Goal: Information Seeking & Learning: Learn about a topic

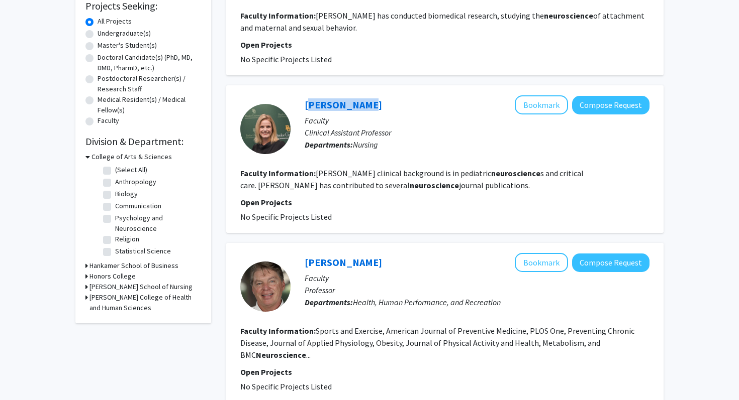
scroll to position [175, 0]
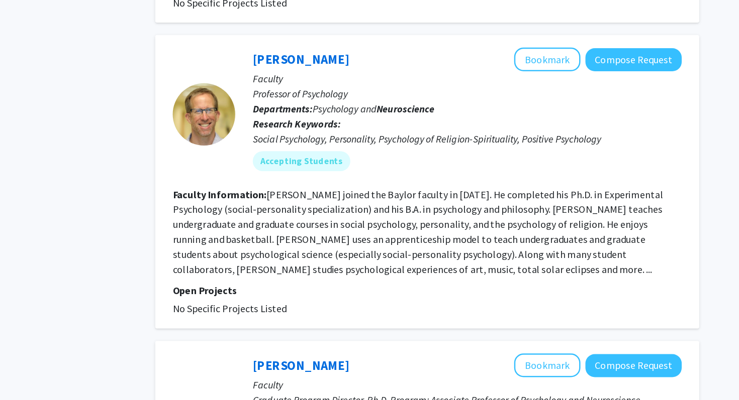
scroll to position [766, 0]
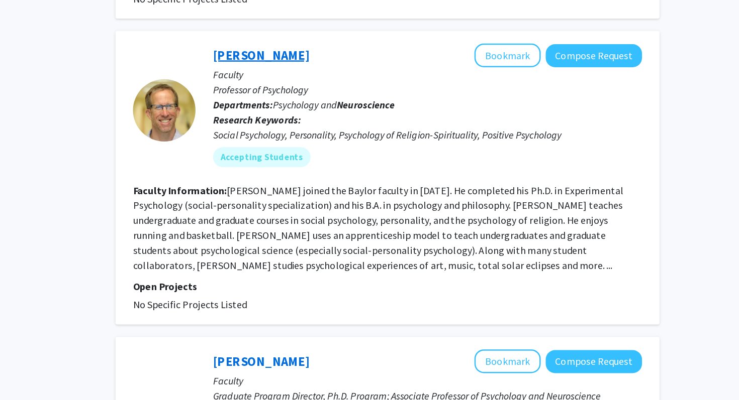
click at [332, 117] on link "[PERSON_NAME]" at bounding box center [342, 123] width 77 height 13
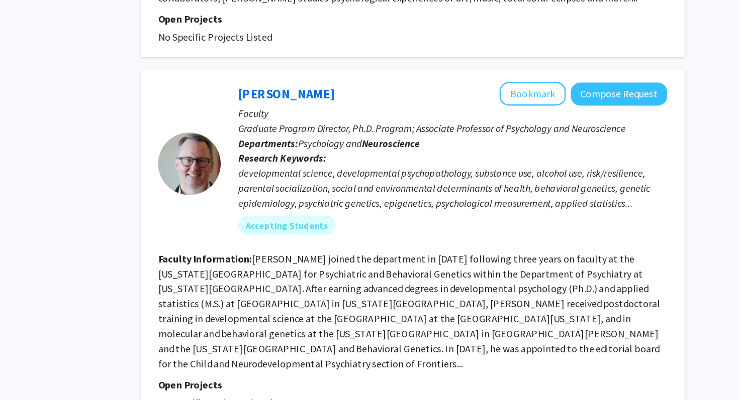
scroll to position [982, 0]
click at [325, 147] on link "[PERSON_NAME]" at bounding box center [342, 153] width 77 height 13
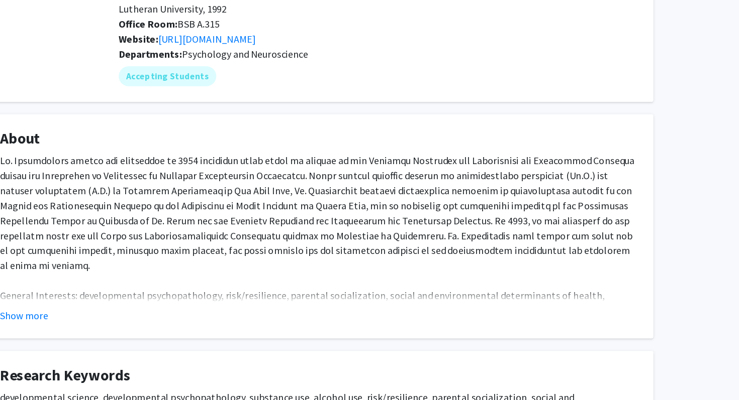
scroll to position [91, 0]
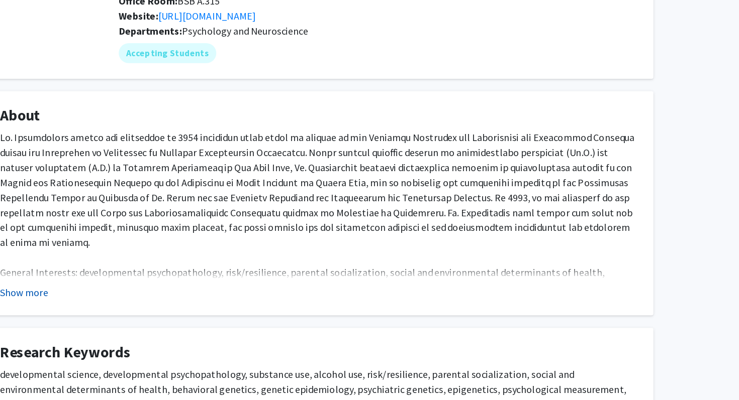
click at [132, 307] on button "Show more" at bounding box center [132, 313] width 39 height 12
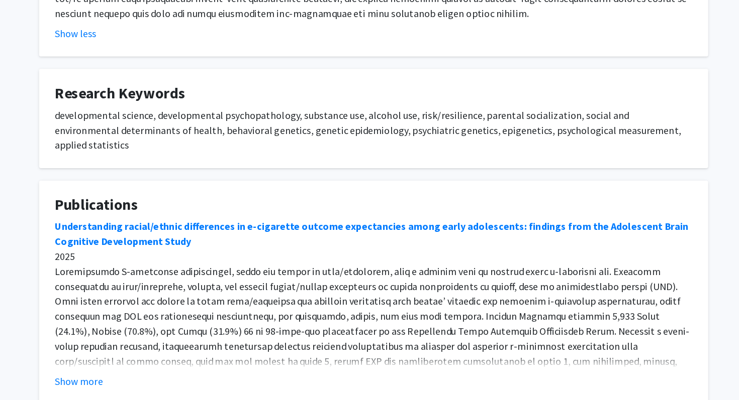
scroll to position [570, 0]
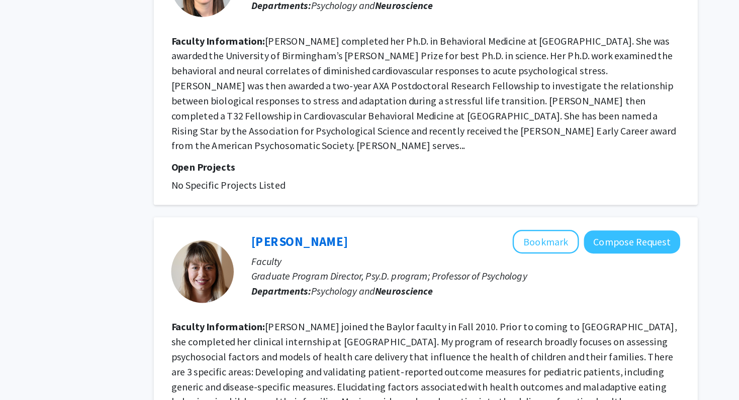
scroll to position [1622, 0]
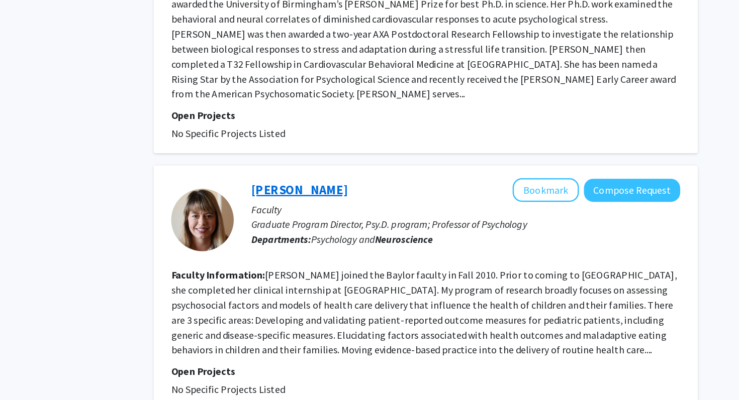
click at [328, 225] on link "[PERSON_NAME]" at bounding box center [342, 231] width 77 height 13
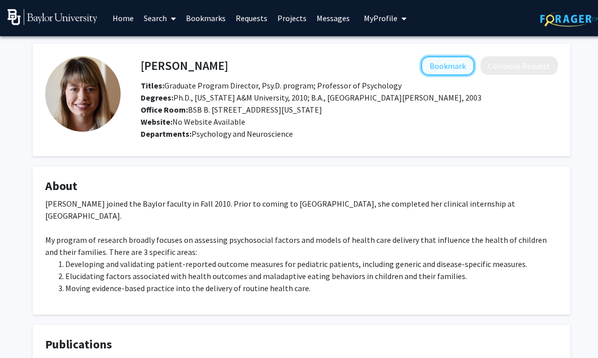
click at [452, 67] on button "Bookmark" at bounding box center [447, 65] width 53 height 19
click at [452, 67] on button "Remove Bookmark" at bounding box center [432, 65] width 83 height 19
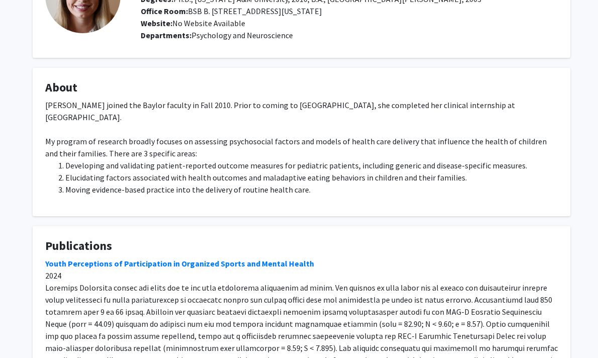
scroll to position [197, 0]
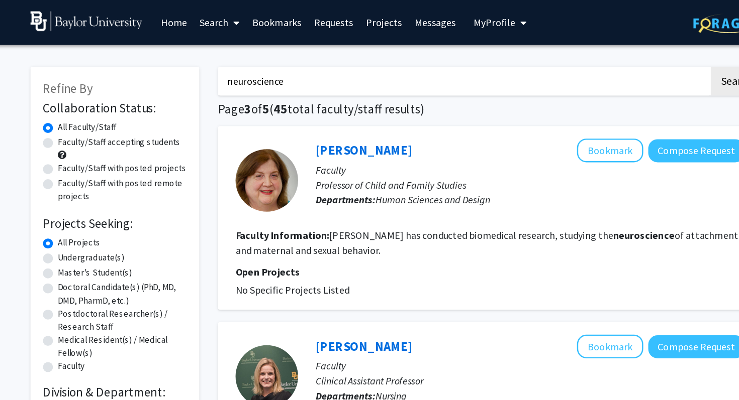
click at [152, 118] on label "Faculty/Staff accepting students" at bounding box center [146, 114] width 98 height 11
click at [104, 116] on input "Faculty/Staff accepting students" at bounding box center [100, 112] width 7 height 7
radio input "true"
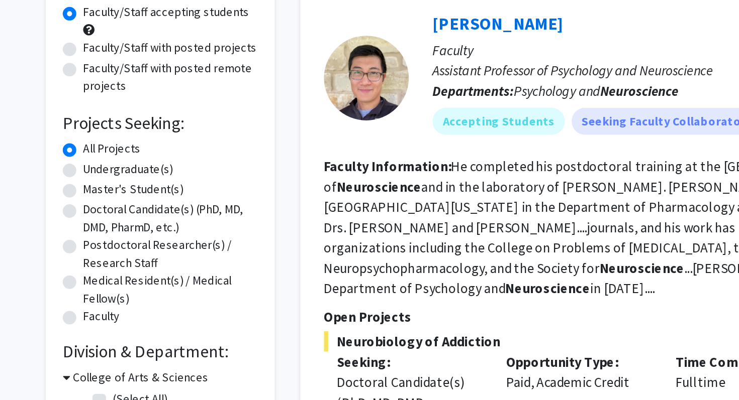
click at [124, 210] on label "Undergraduate(s)" at bounding box center [123, 207] width 53 height 11
click at [104, 209] on input "Undergraduate(s)" at bounding box center [100, 205] width 7 height 7
radio input "true"
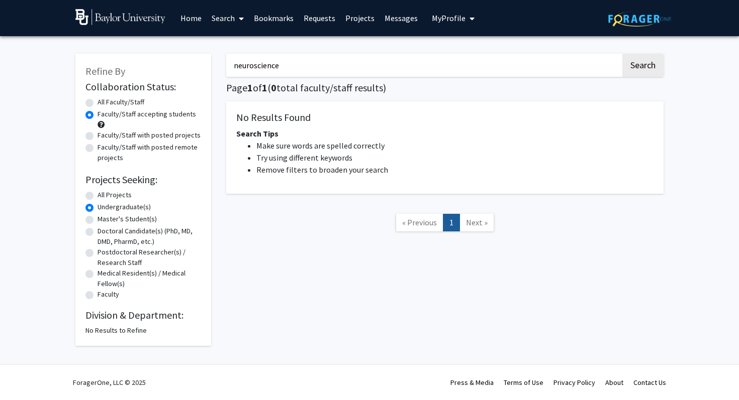
click at [109, 190] on label "All Projects" at bounding box center [114, 195] width 34 height 11
click at [104, 190] on input "All Projects" at bounding box center [100, 193] width 7 height 7
radio input "true"
